Goal: Transaction & Acquisition: Purchase product/service

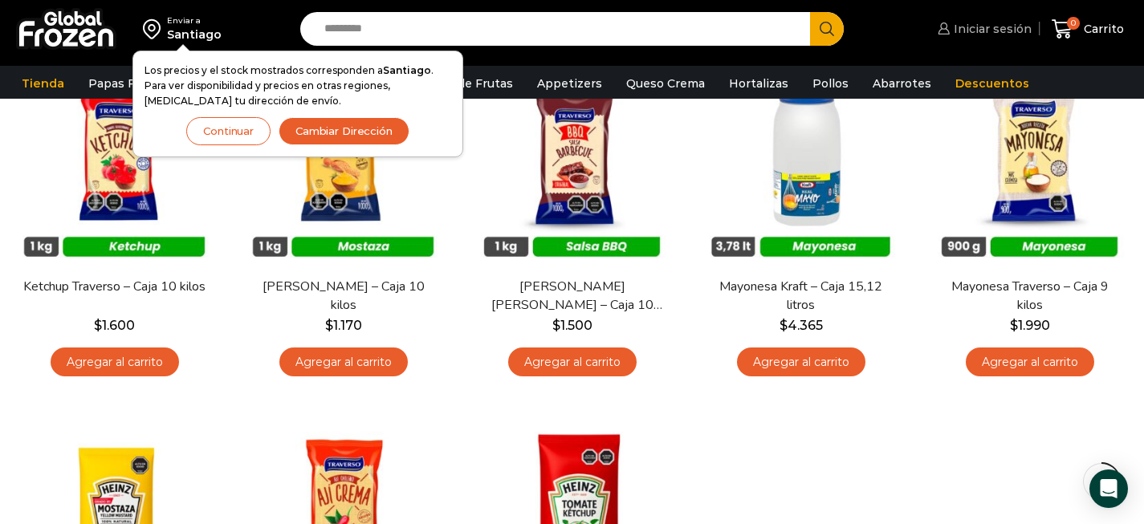
click at [962, 36] on span "Iniciar sesión" at bounding box center [991, 29] width 82 height 16
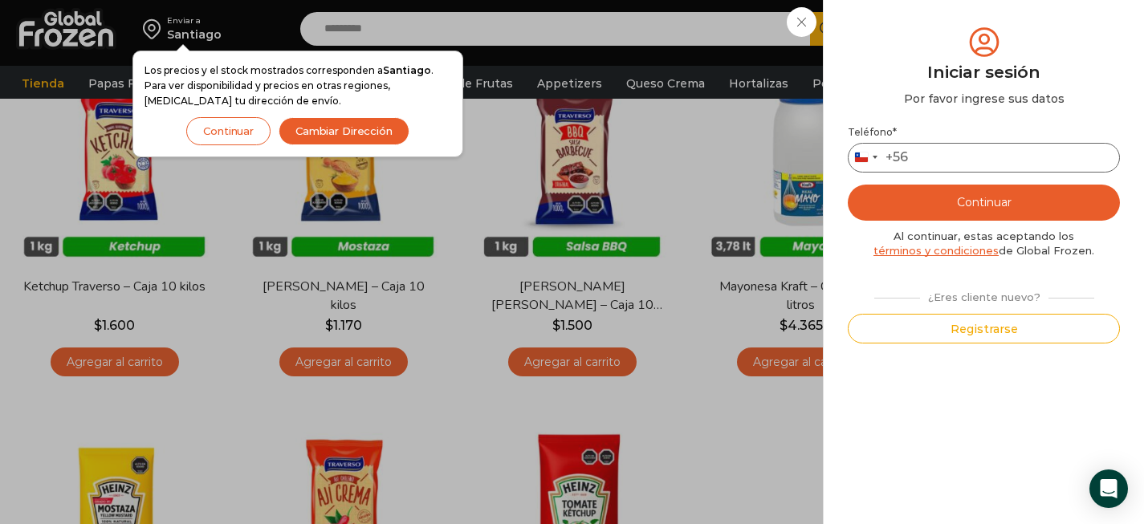
click at [968, 165] on input "Teléfono *" at bounding box center [984, 158] width 272 height 30
type input "*********"
click at [995, 215] on button "Continuar" at bounding box center [984, 203] width 272 height 36
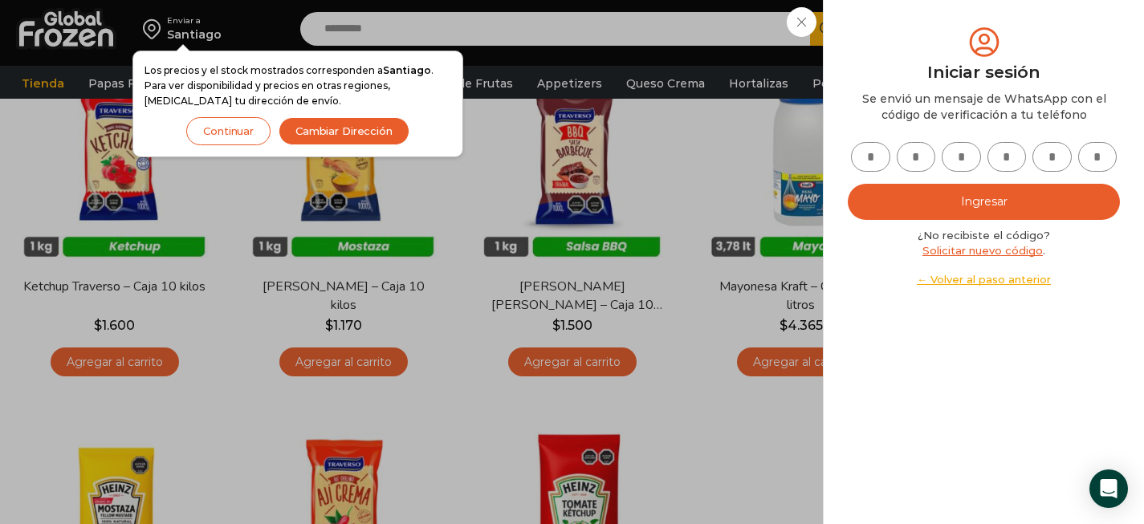
click at [871, 152] on input "text" at bounding box center [870, 157] width 39 height 30
type input "*"
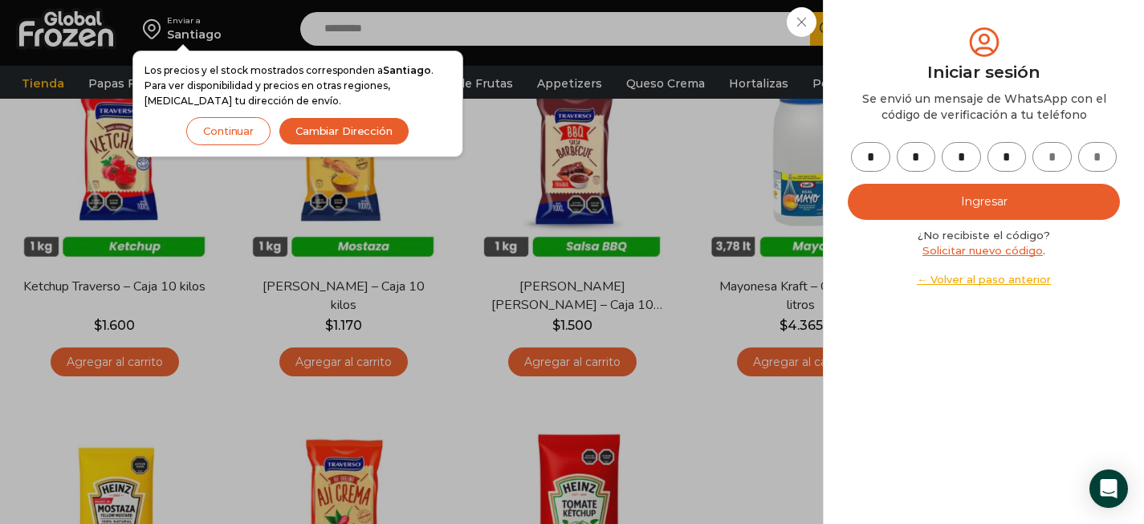
type input "*"
click at [955, 209] on button "Ingresar" at bounding box center [984, 202] width 272 height 36
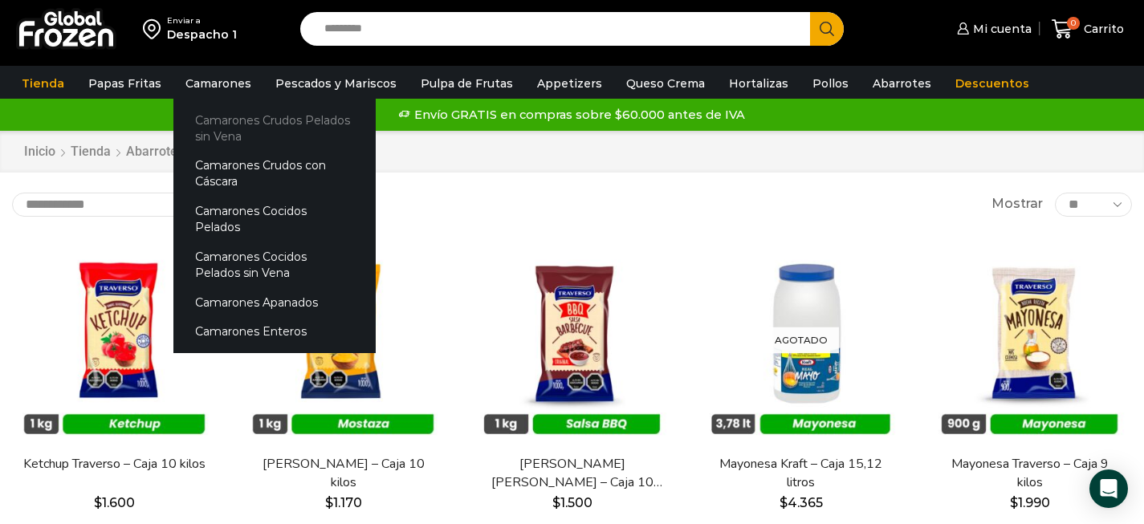
click at [216, 128] on link "Camarones Crudos Pelados sin Vena" at bounding box center [274, 128] width 202 height 46
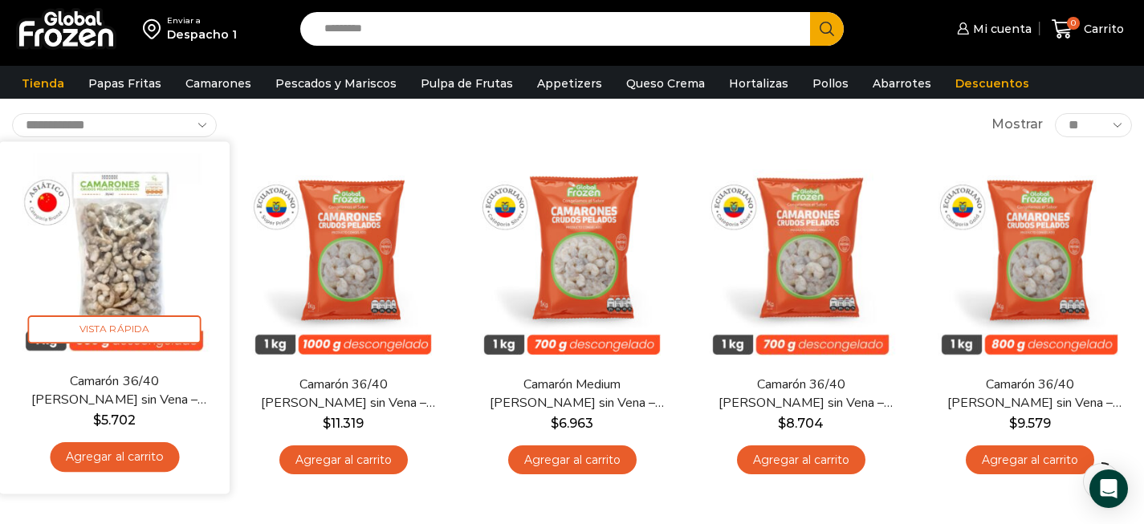
scroll to position [128, 0]
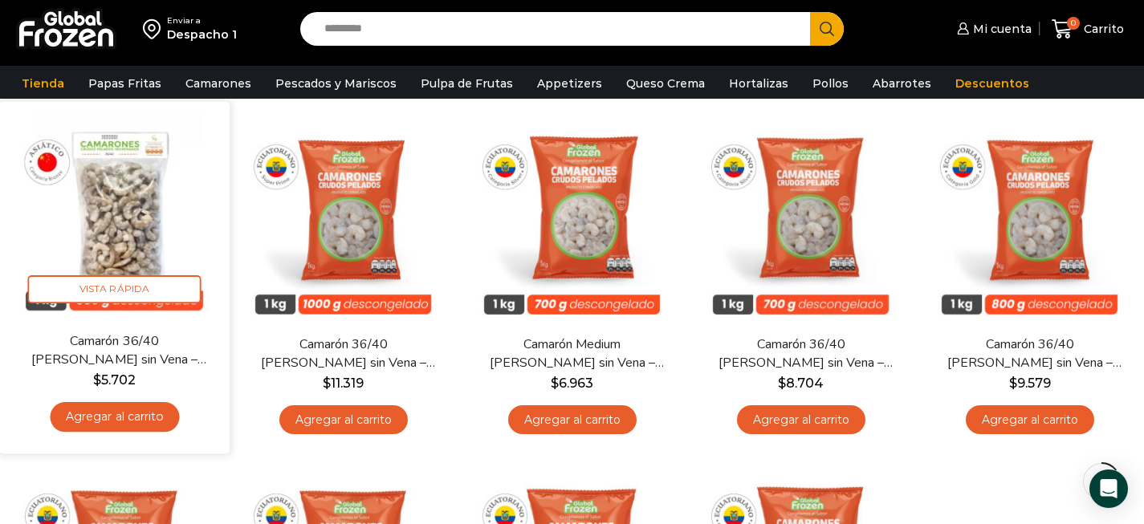
click at [145, 415] on link "Agregar al carrito" at bounding box center [114, 417] width 129 height 30
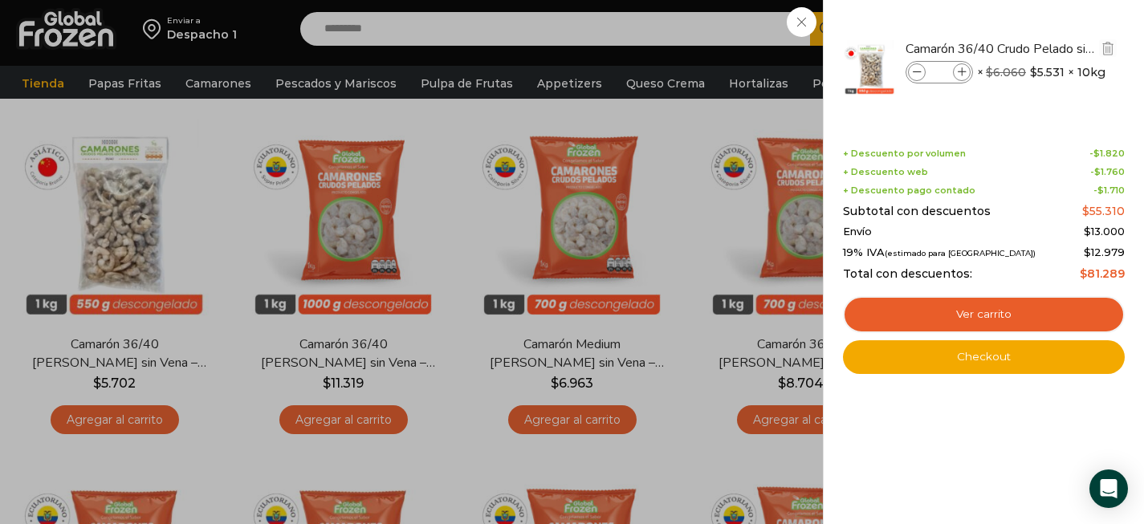
click at [964, 75] on icon at bounding box center [962, 72] width 9 height 9
type input "*"
click at [1048, 48] on div "2 Carrito 2 2 Shopping Cart *" at bounding box center [1088, 29] width 80 height 38
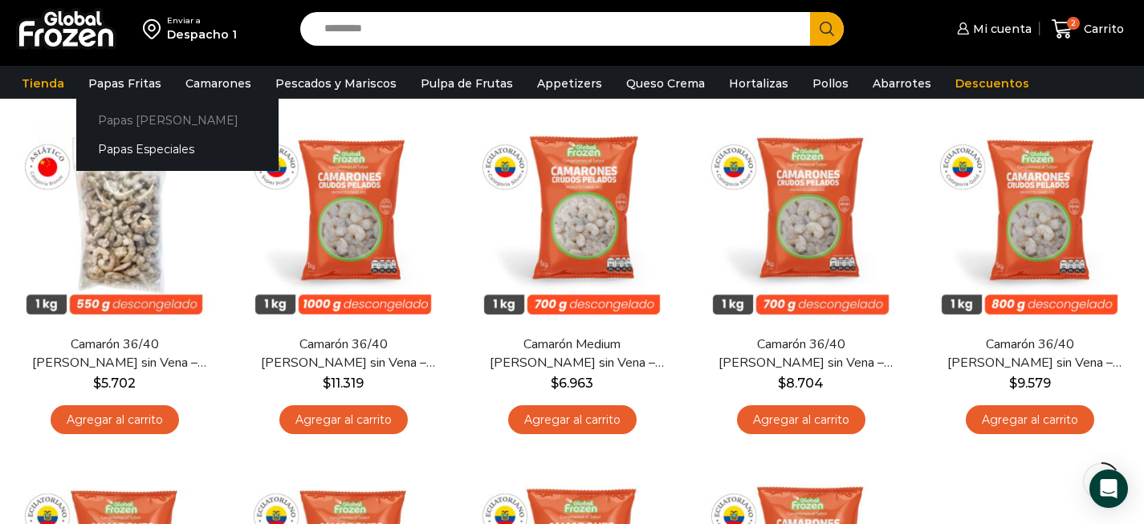
click at [124, 115] on link "Papas [PERSON_NAME]" at bounding box center [177, 120] width 202 height 30
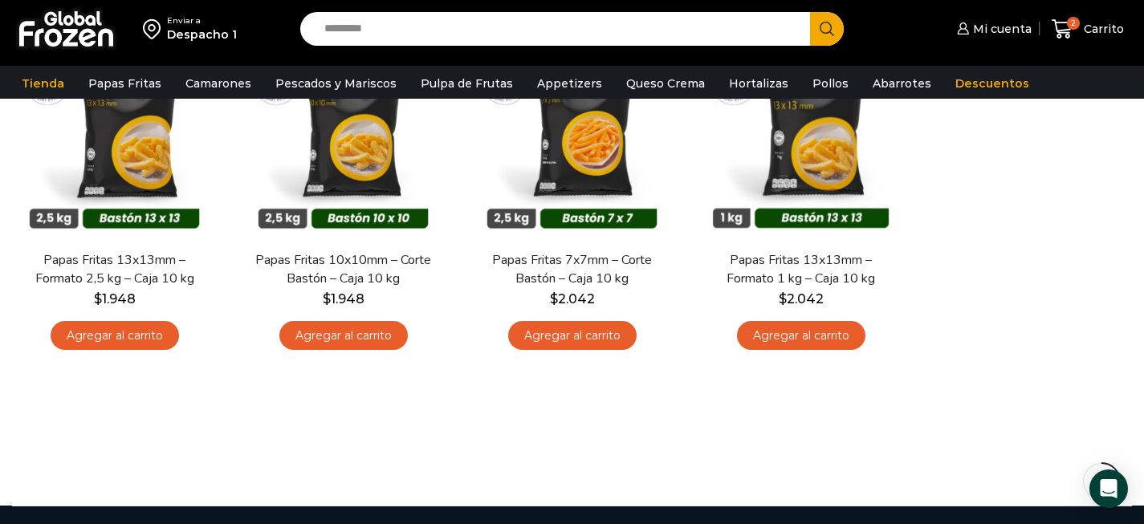
scroll to position [173, 0]
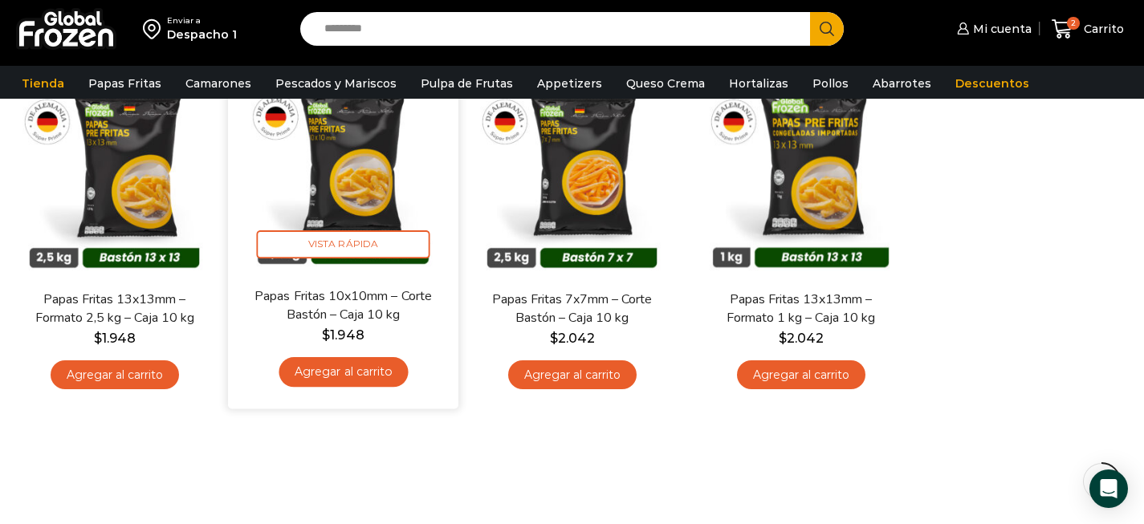
click at [374, 370] on link "Agregar al carrito" at bounding box center [343, 372] width 129 height 30
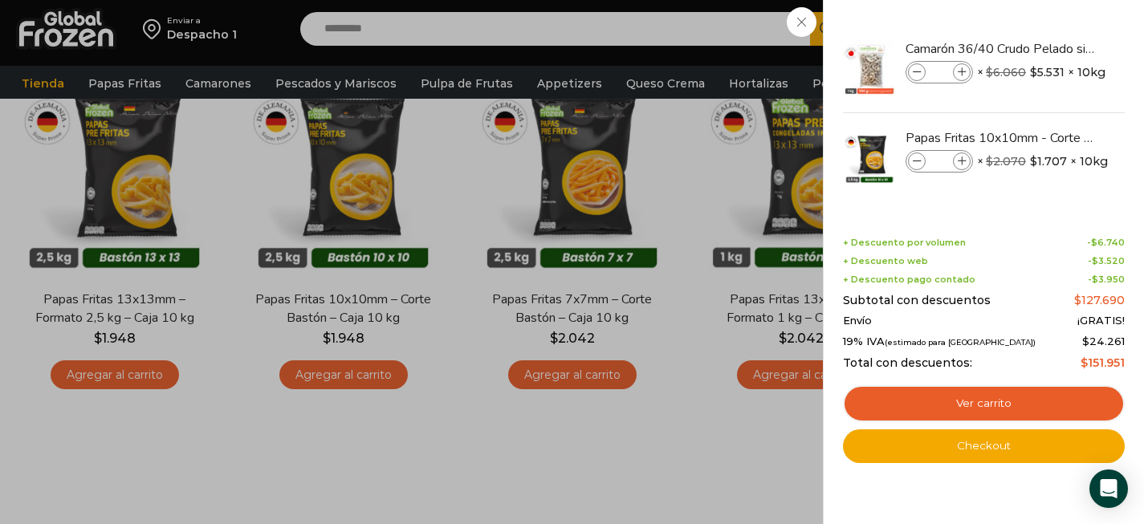
click at [1048, 37] on div "3 [GEOGRAPHIC_DATA] 3 3 Shopping Cart *" at bounding box center [1088, 29] width 80 height 38
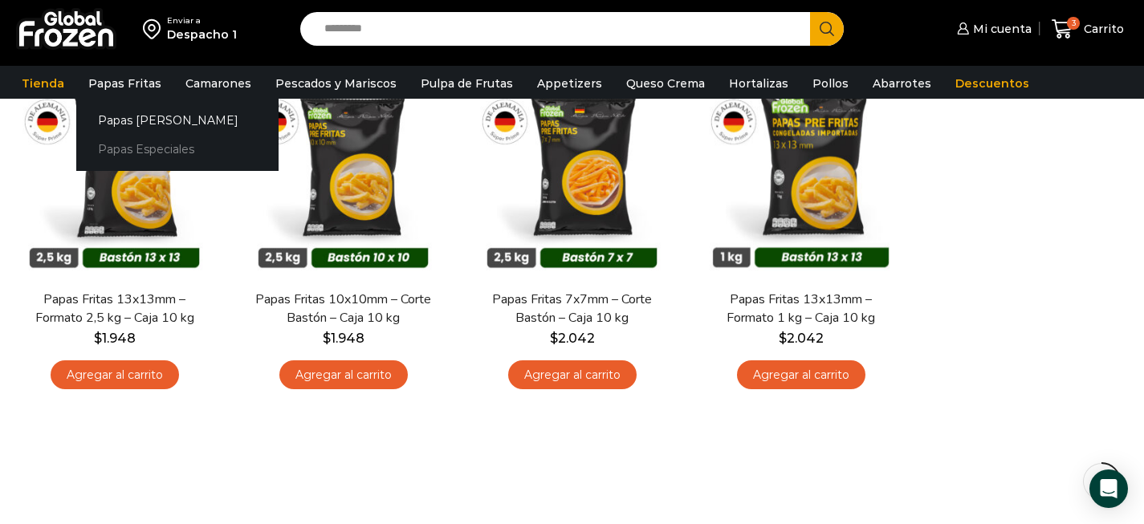
click at [125, 153] on link "Papas Especiales" at bounding box center [177, 150] width 202 height 30
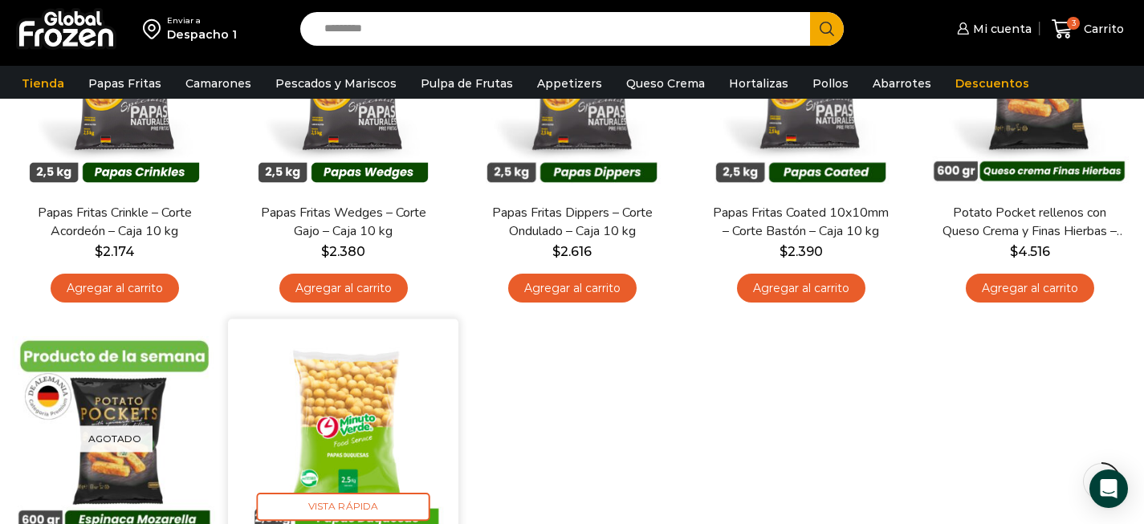
scroll to position [261, 0]
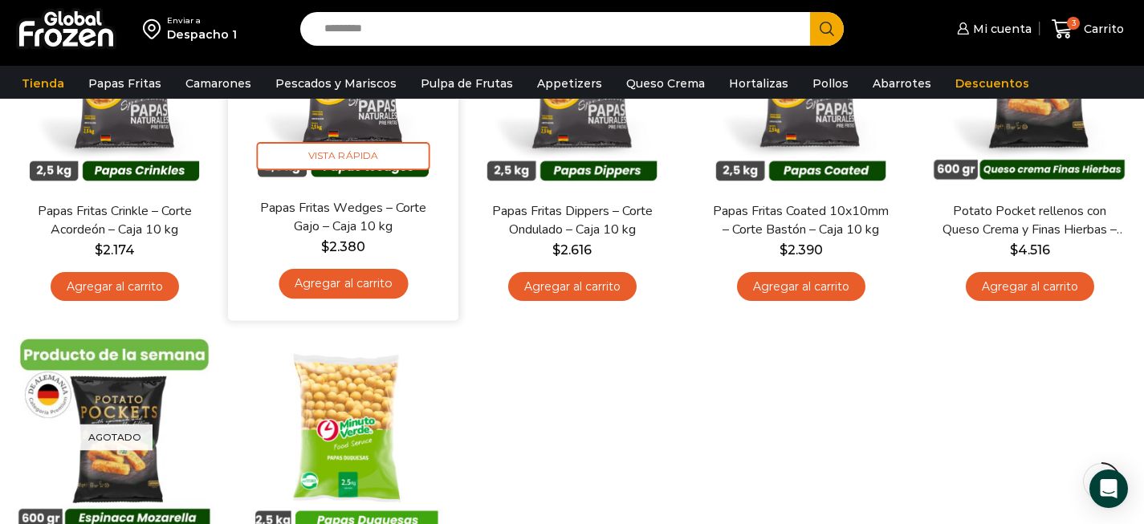
click at [354, 283] on link "Agregar al carrito" at bounding box center [343, 284] width 129 height 30
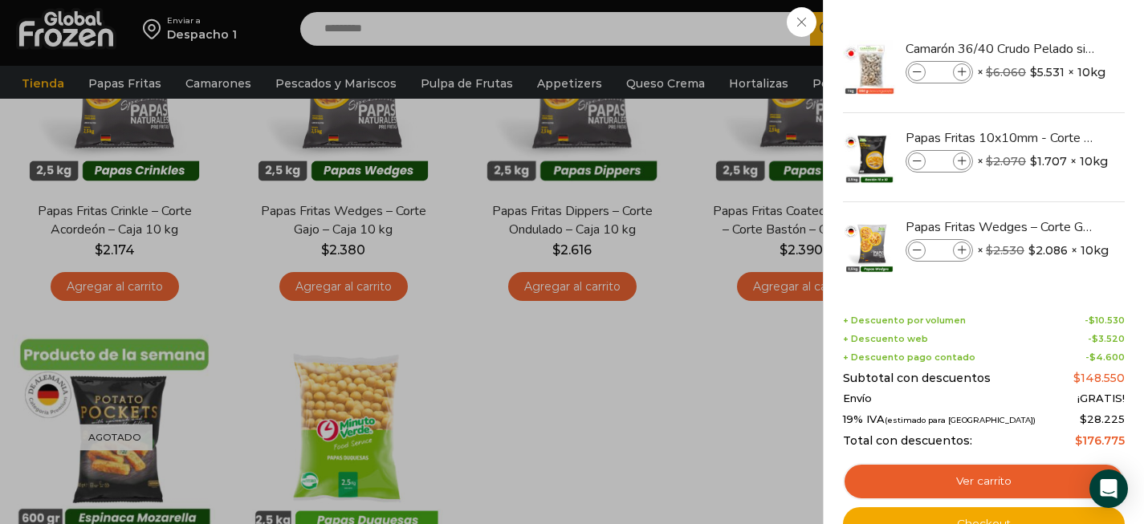
click at [1048, 48] on div "4 Carrito 4 4 Shopping Cart *" at bounding box center [1088, 29] width 80 height 38
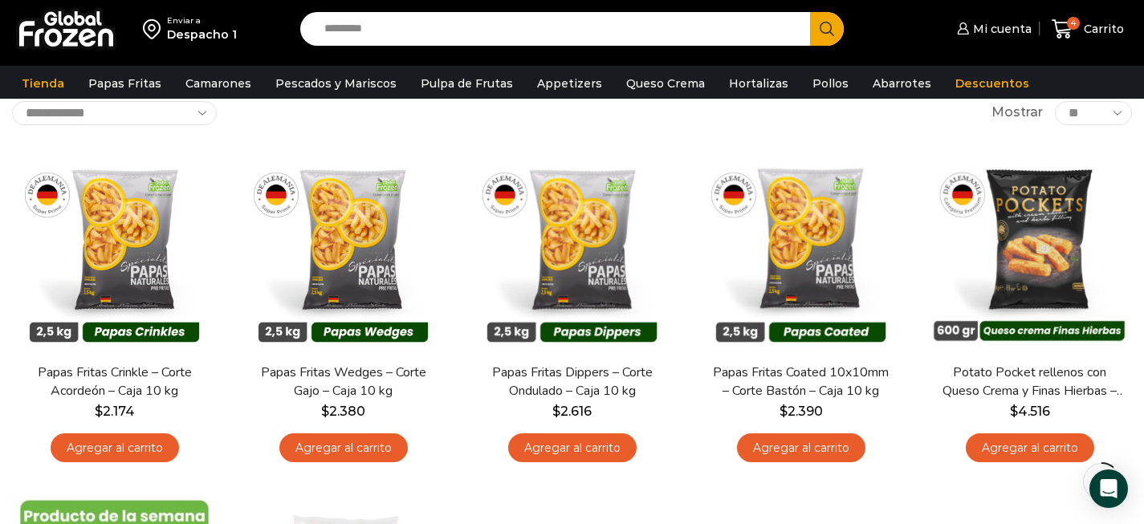
scroll to position [117, 0]
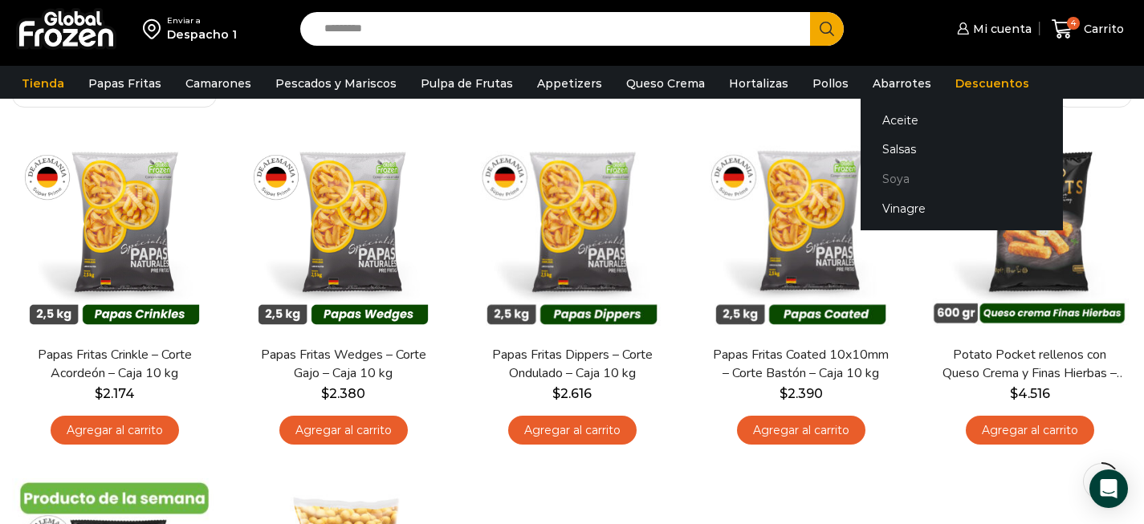
click at [870, 182] on link "Soya" at bounding box center [962, 180] width 202 height 30
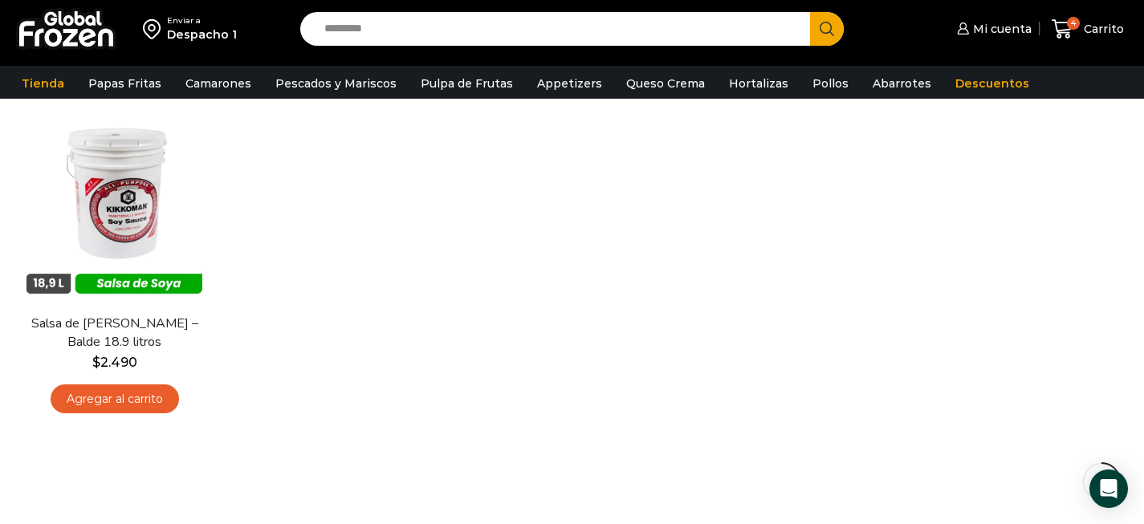
scroll to position [166, 0]
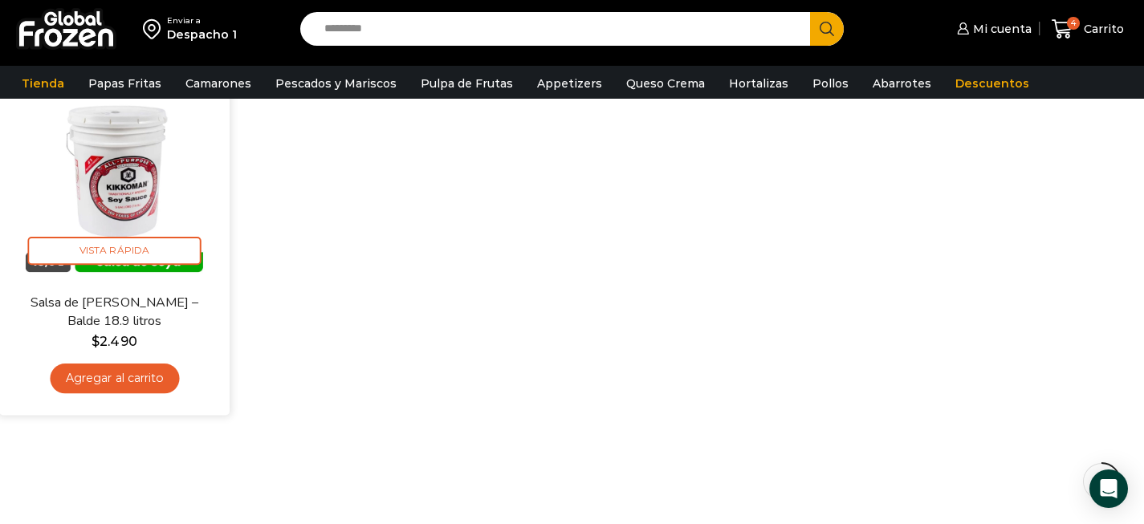
click at [169, 379] on link "Agregar al carrito" at bounding box center [114, 379] width 129 height 30
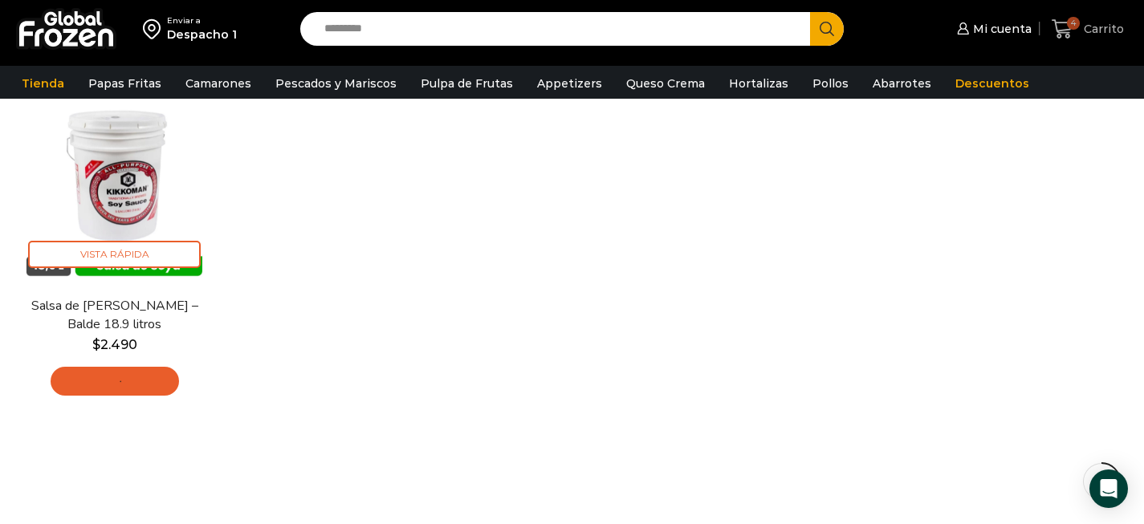
click at [1089, 28] on span "Carrito" at bounding box center [1102, 29] width 44 height 16
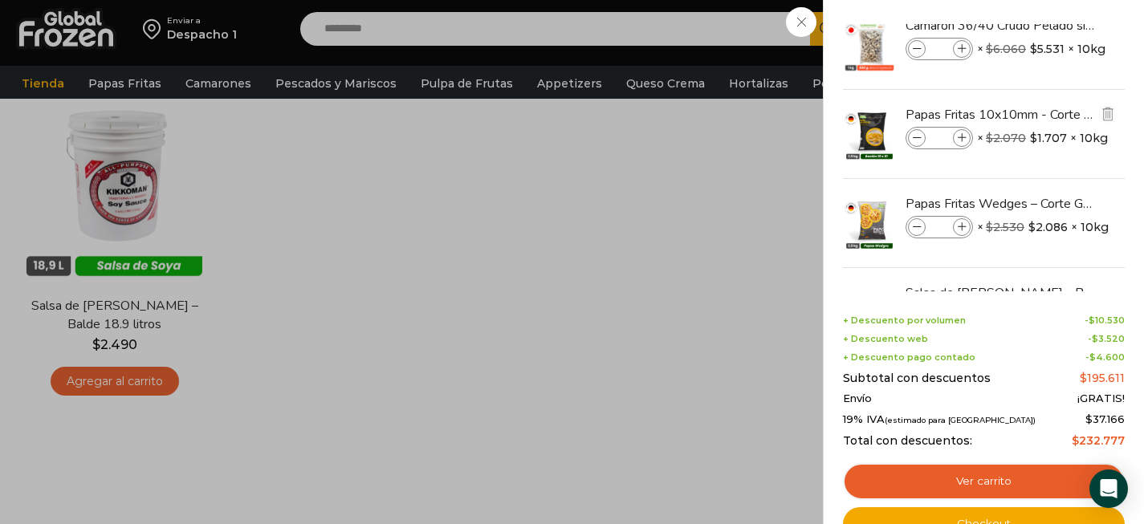
scroll to position [0, 0]
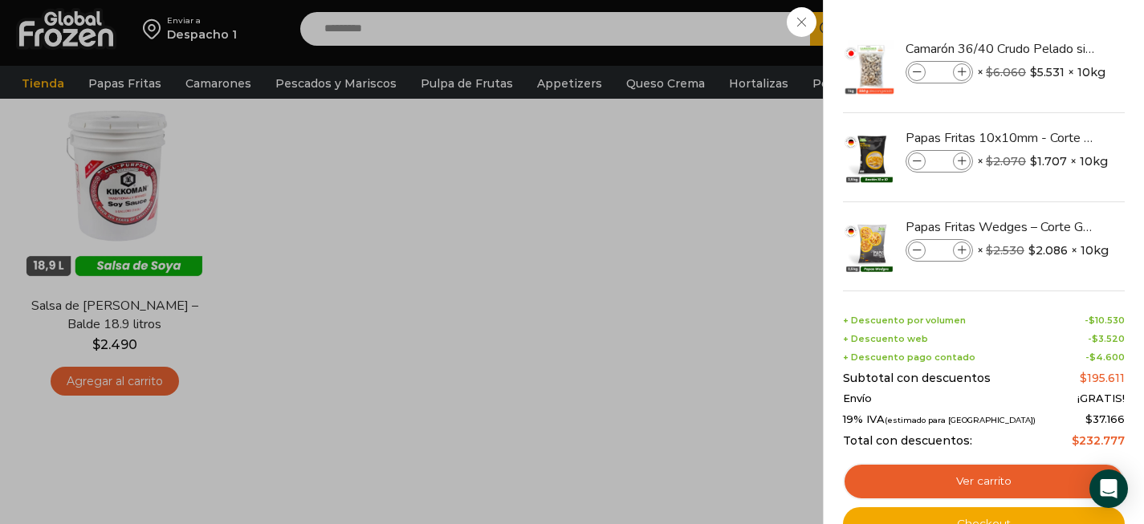
click at [1048, 48] on div "5 Carrito 5 5 Shopping Cart *" at bounding box center [1088, 29] width 80 height 38
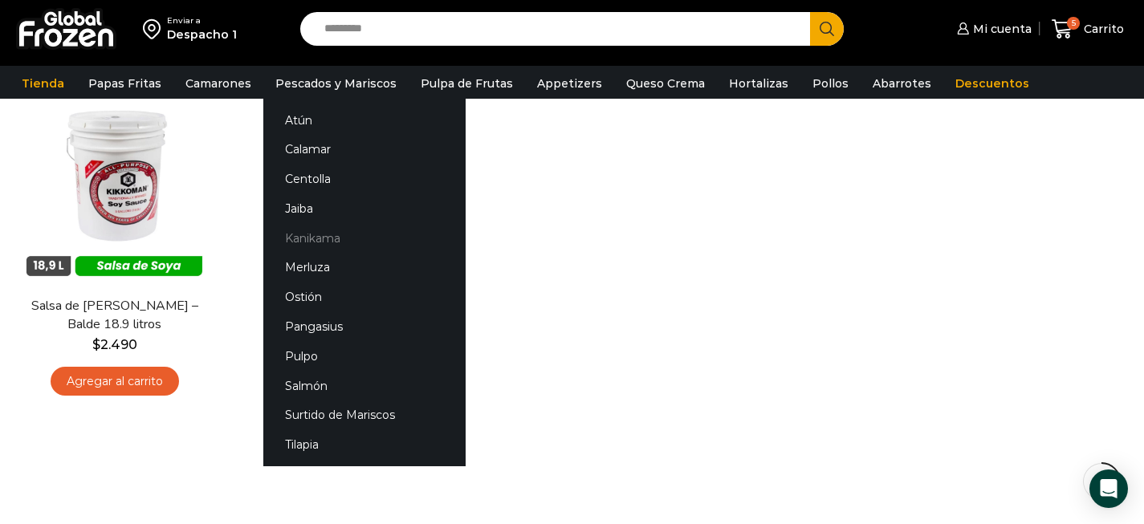
click at [340, 236] on link "Kanikama" at bounding box center [364, 238] width 202 height 30
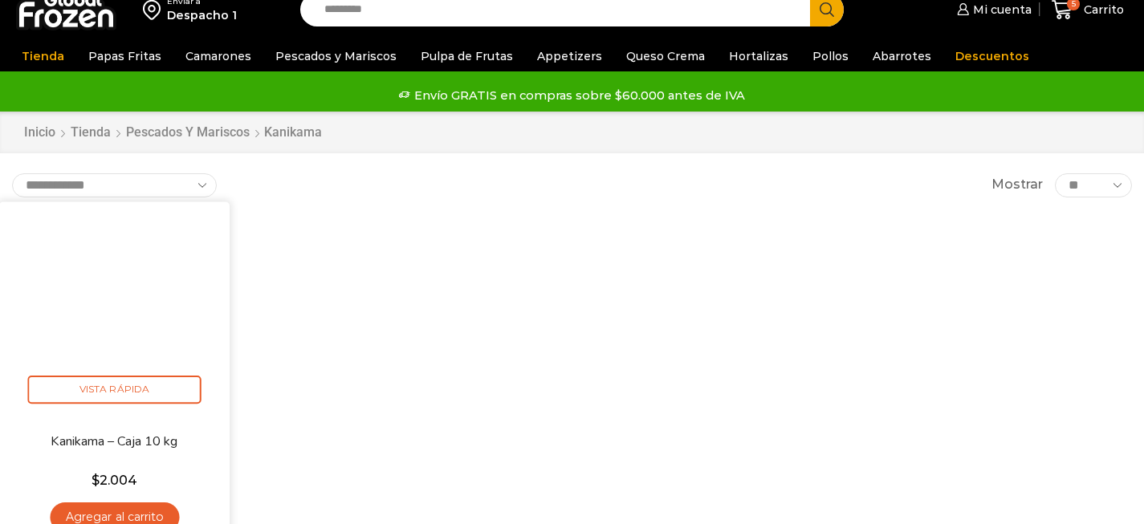
scroll to position [30, 0]
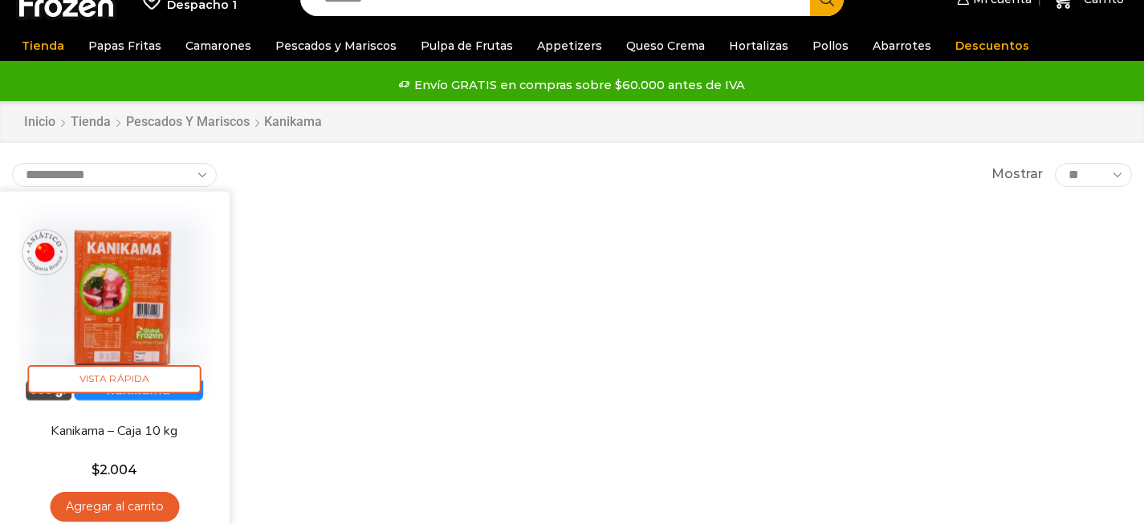
click at [153, 495] on link "Agregar al carrito" at bounding box center [114, 507] width 129 height 30
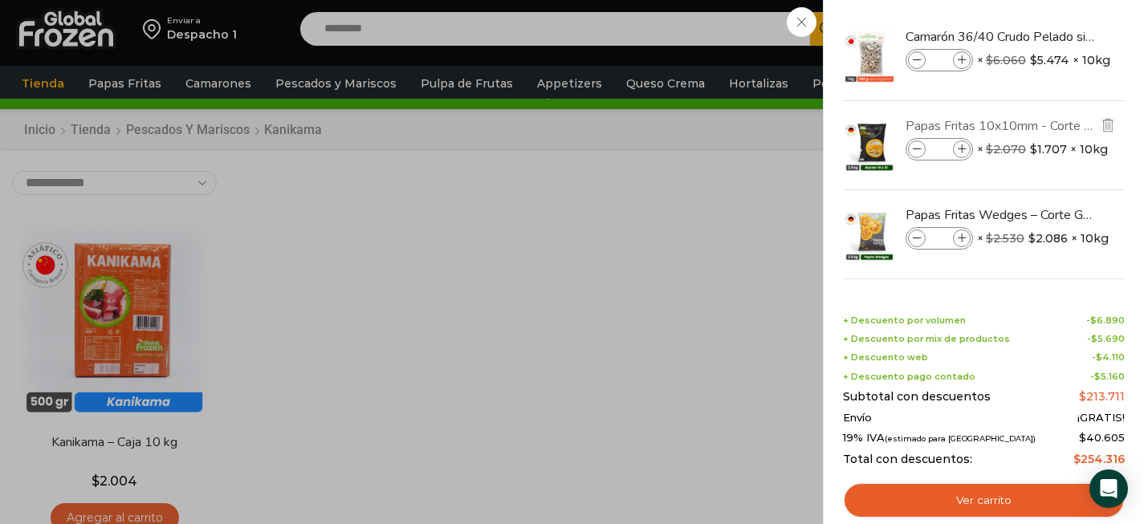
scroll to position [26, 0]
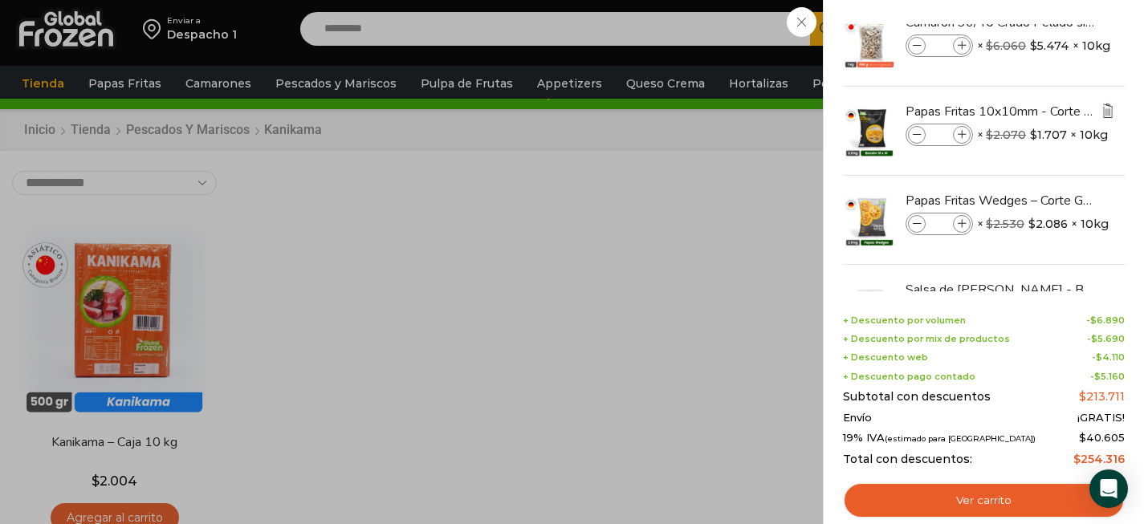
click at [1105, 112] on img "Eliminar Papas Fritas 10x10mm - Corte Bastón - Caja 10 kg del carrito" at bounding box center [1108, 111] width 14 height 14
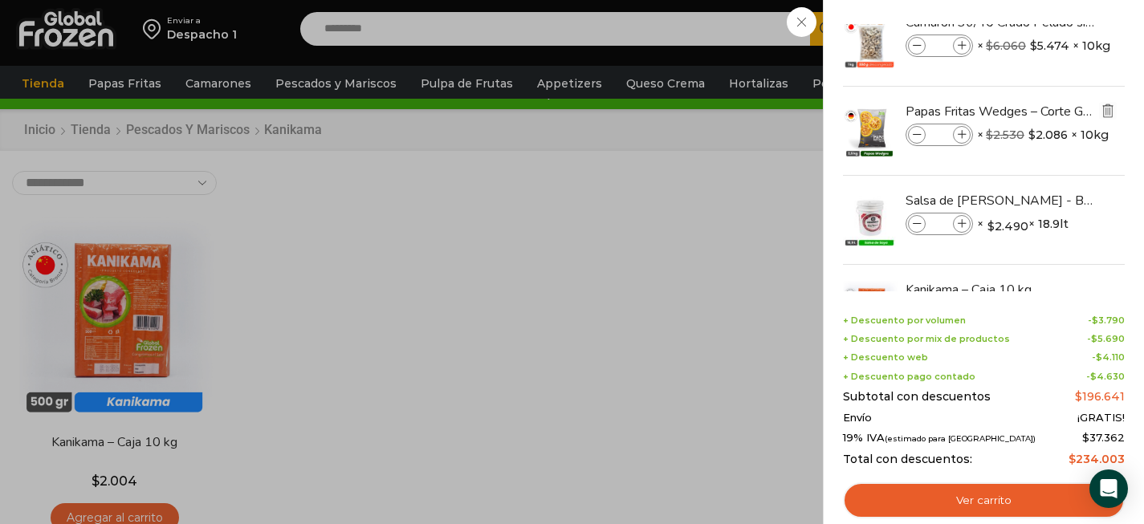
click at [1106, 112] on img "Eliminar Papas Fritas Wedges – Corte Gajo - Caja 10 kg del carrito" at bounding box center [1108, 111] width 14 height 14
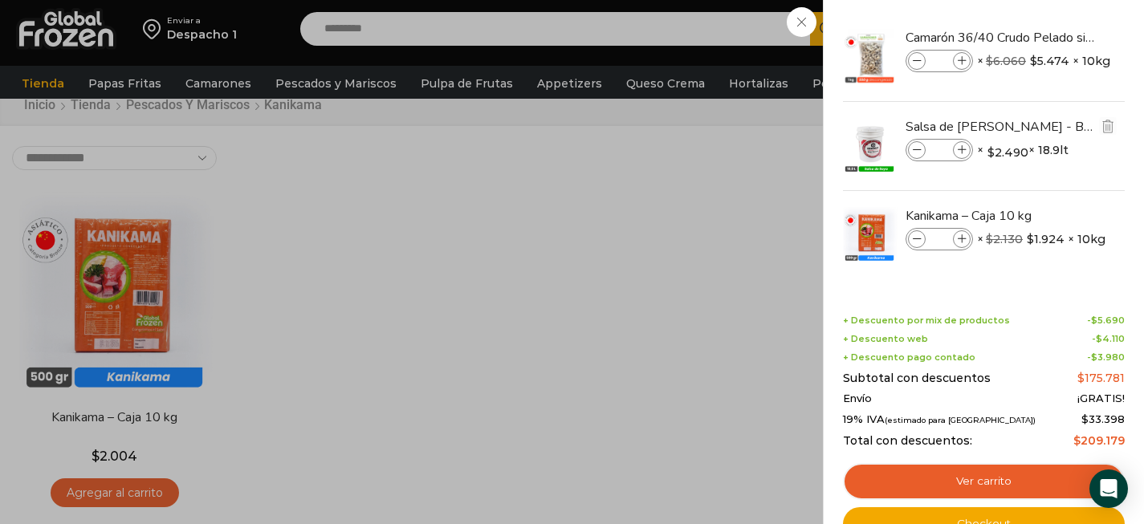
scroll to position [59, 0]
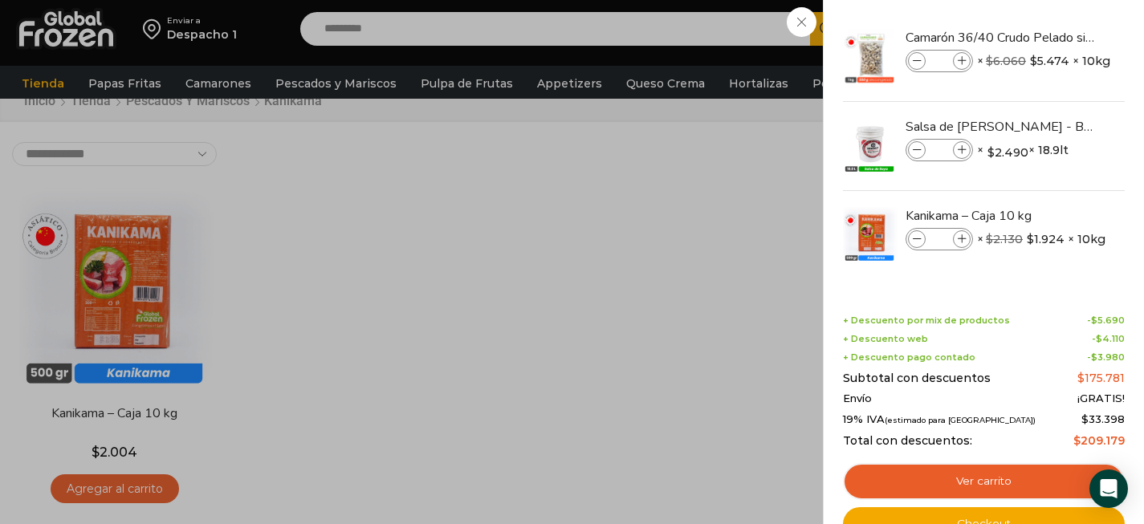
click at [1048, 48] on div "4 [GEOGRAPHIC_DATA] 4 4 Shopping Cart *" at bounding box center [1088, 29] width 80 height 38
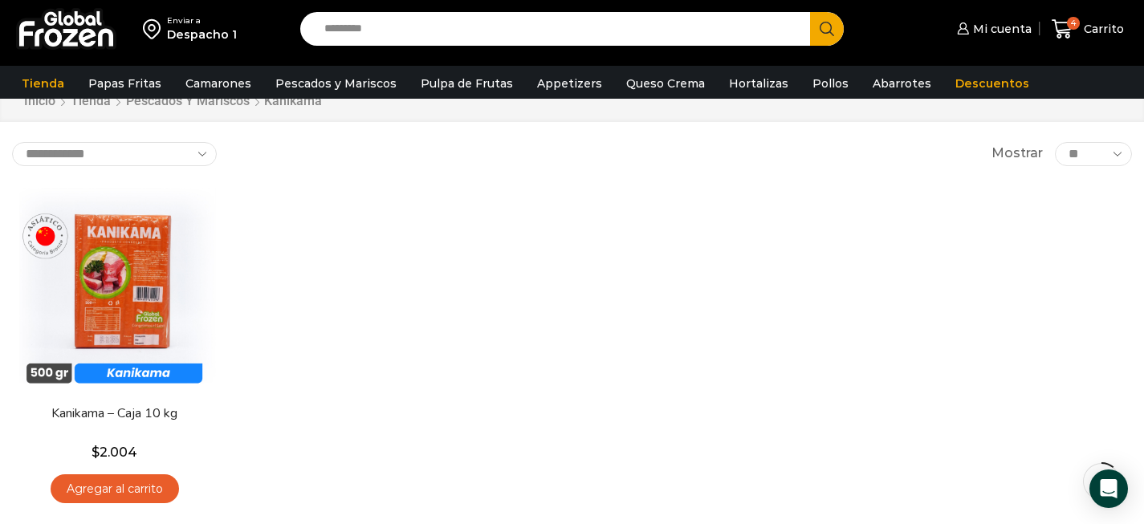
click at [401, 33] on input "Search input" at bounding box center [559, 29] width 487 height 34
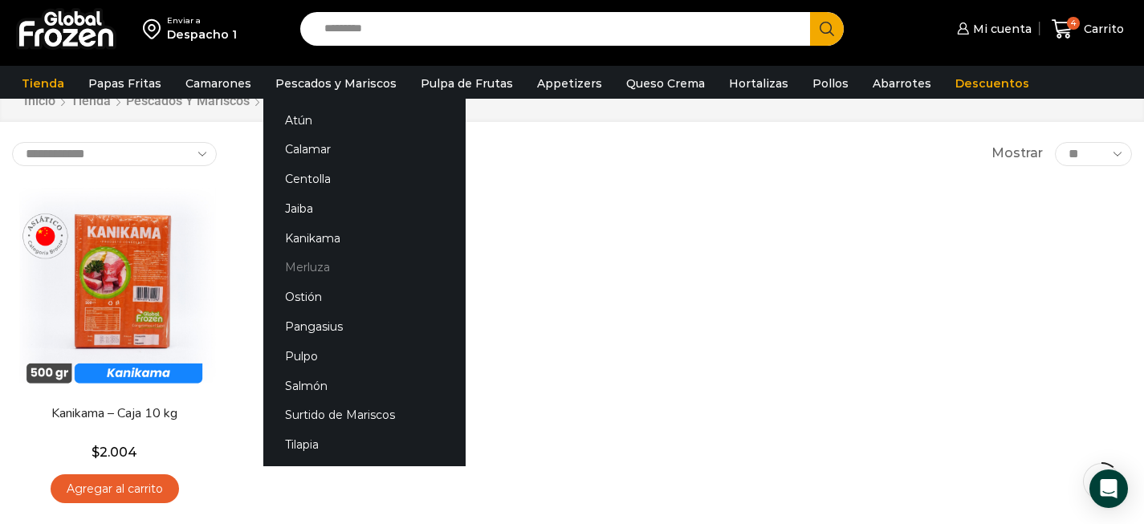
click at [316, 262] on link "Merluza" at bounding box center [364, 268] width 202 height 30
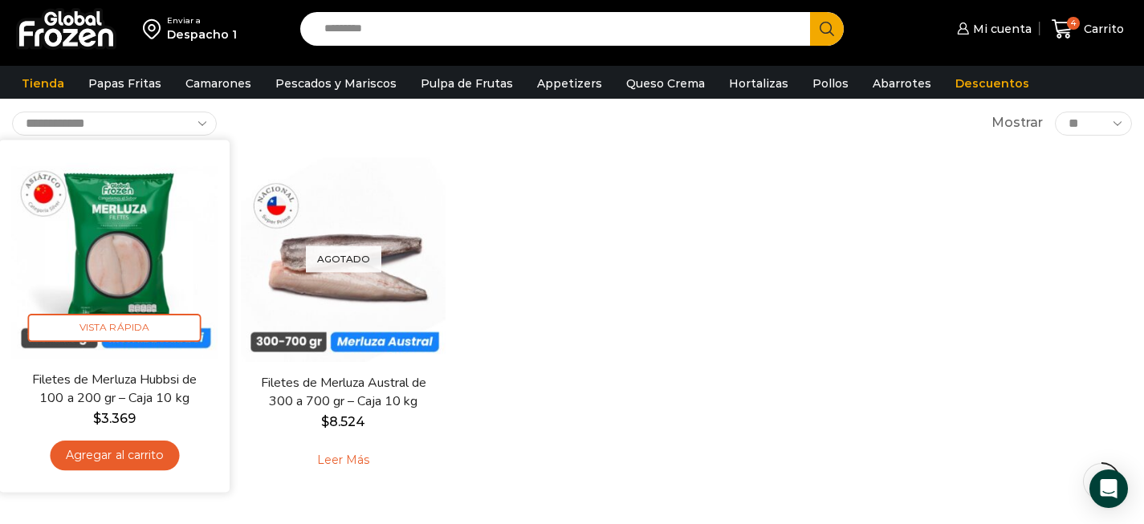
scroll to position [104, 0]
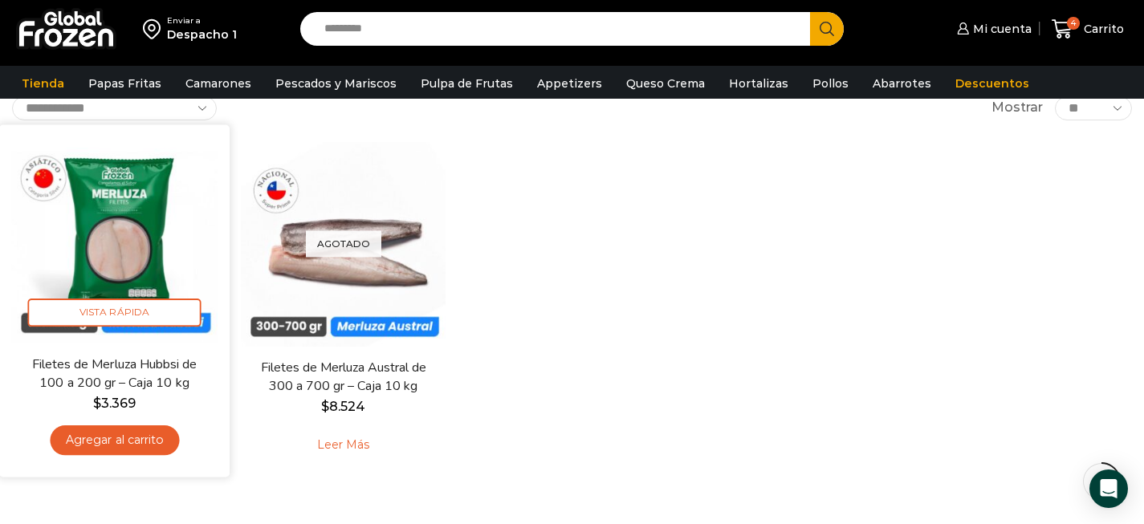
click at [148, 440] on link "Agregar al carrito" at bounding box center [114, 441] width 129 height 30
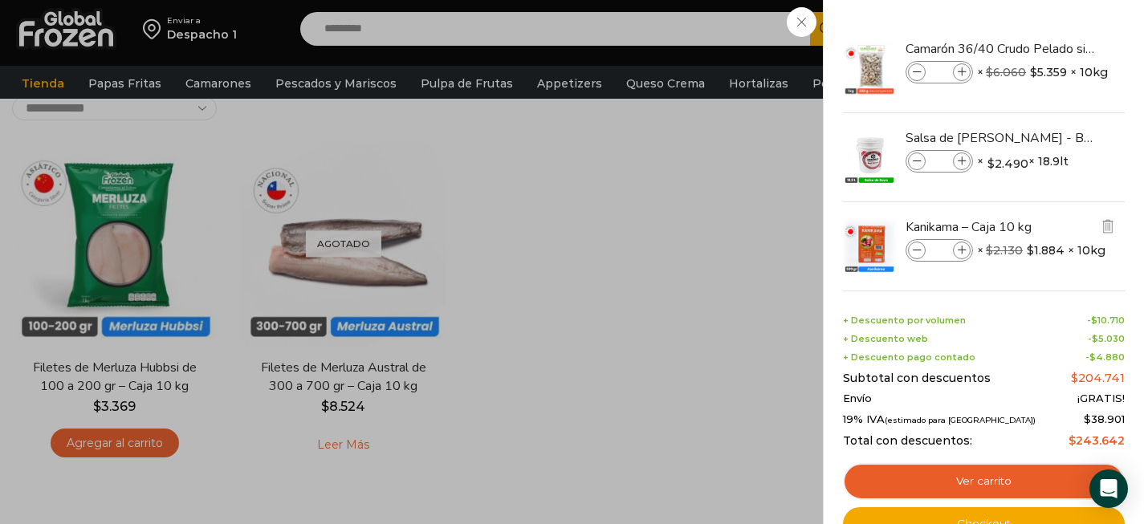
scroll to position [2, 0]
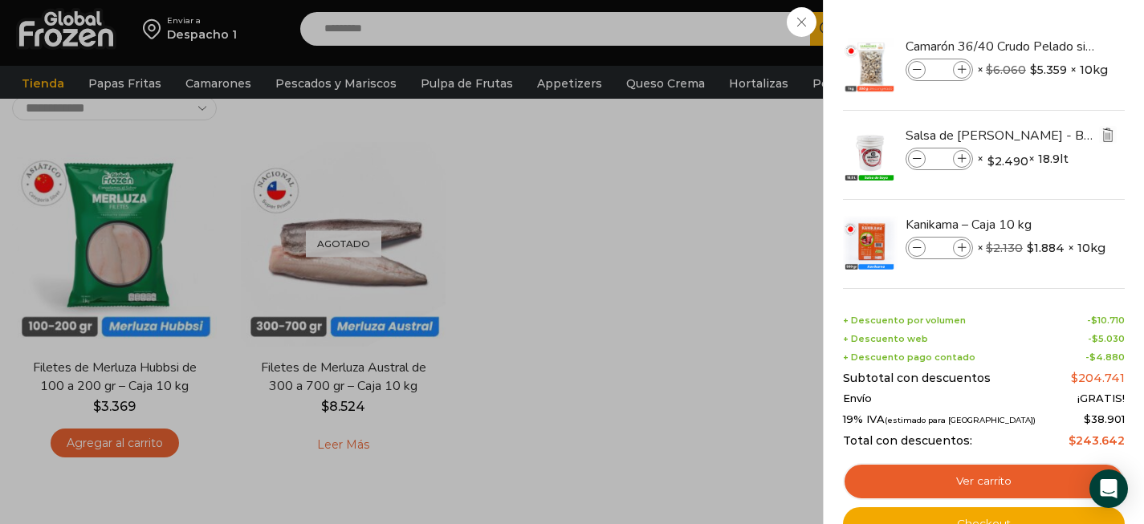
click at [1108, 135] on img "Eliminar Salsa de Soya Kikkoman - Balde 18.9 litros del carrito" at bounding box center [1108, 135] width 14 height 14
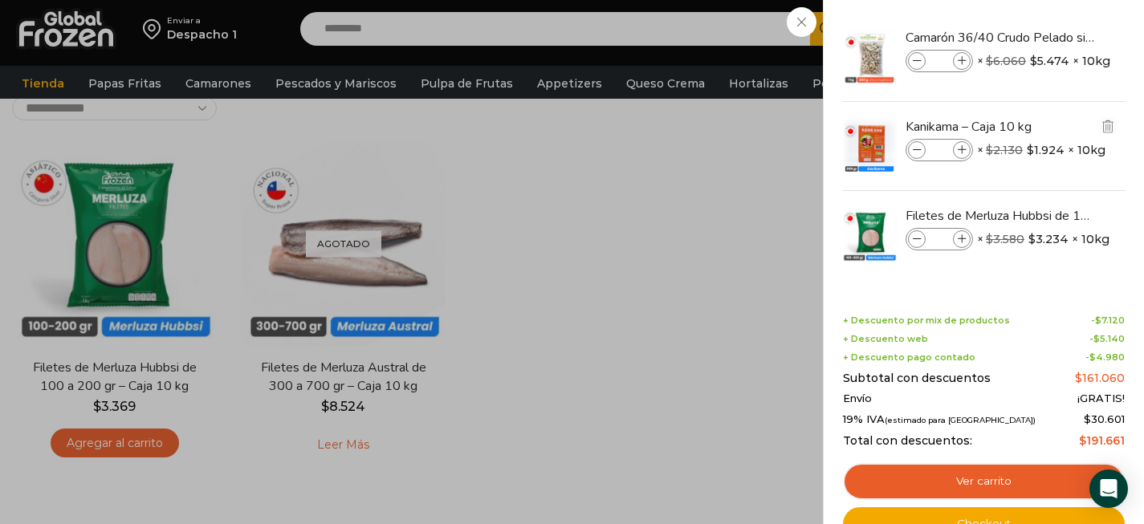
scroll to position [0, 0]
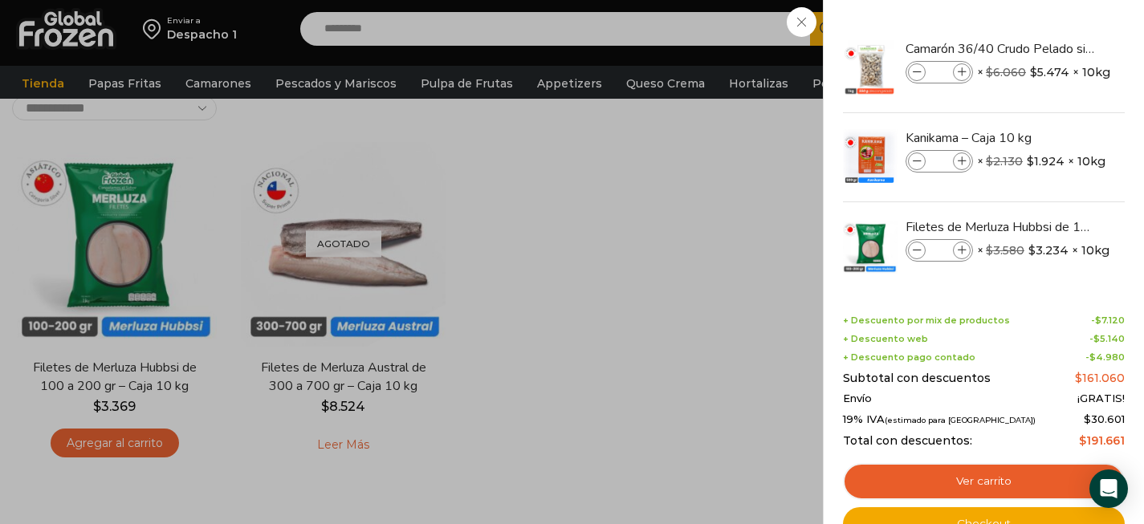
click at [1048, 48] on div "4 [GEOGRAPHIC_DATA] 4 4 Shopping Cart *" at bounding box center [1088, 29] width 80 height 38
